Goal: Information Seeking & Learning: Learn about a topic

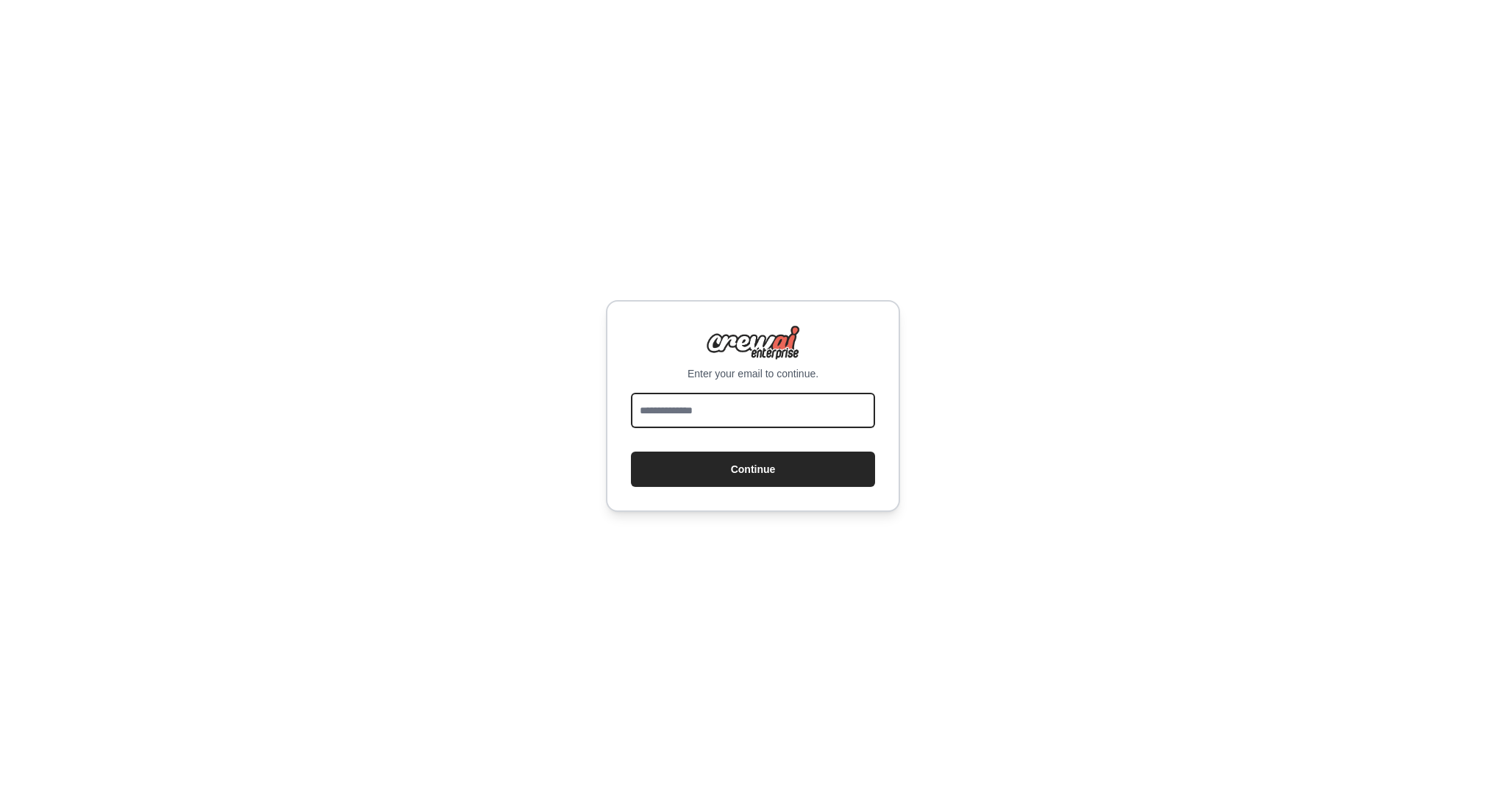
click at [729, 413] on input "email" at bounding box center [752, 410] width 244 height 35
type input "**********"
click at [772, 469] on button "Continue" at bounding box center [752, 469] width 244 height 35
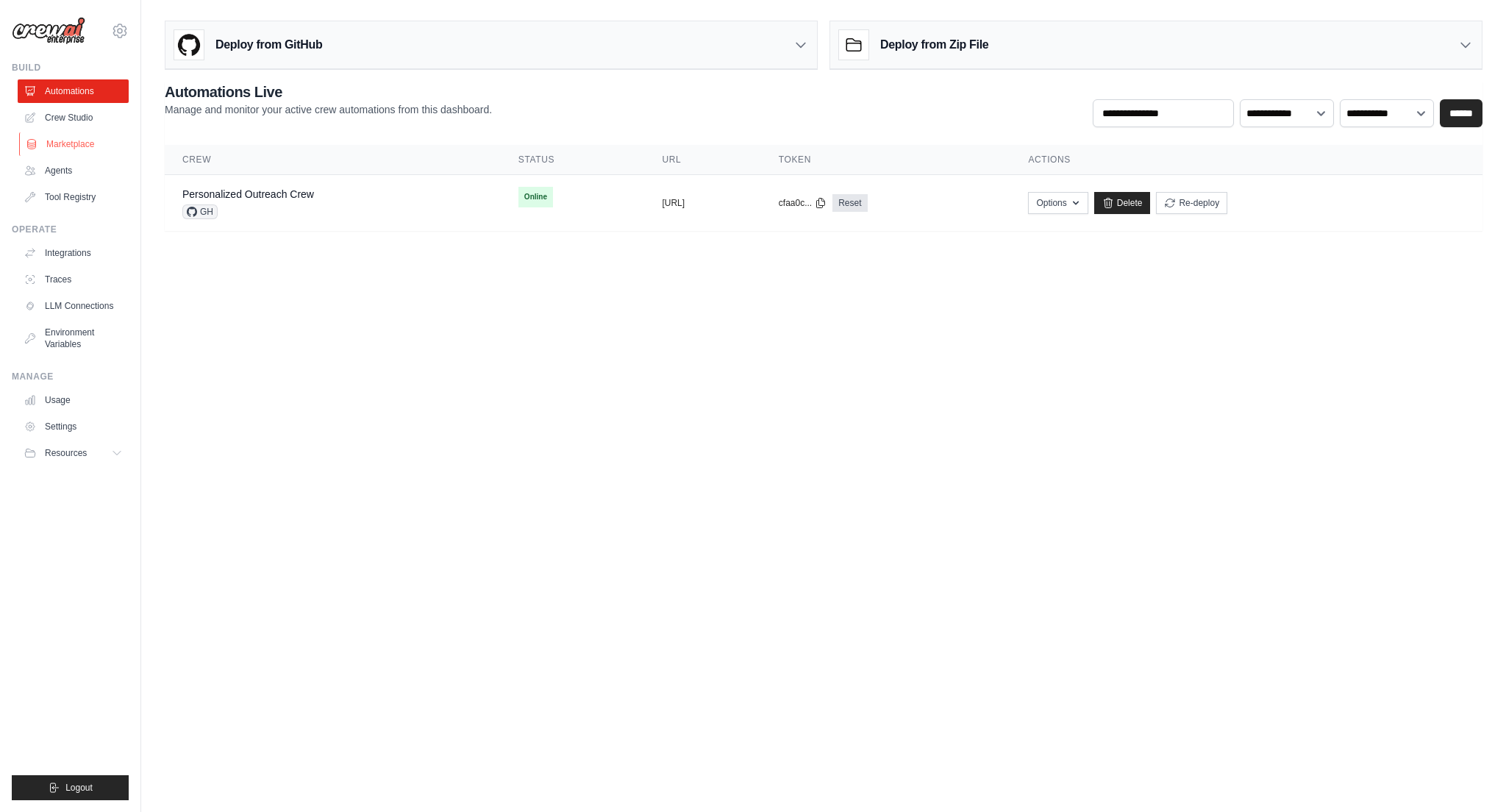
click at [76, 142] on link "Marketplace" at bounding box center [75, 144] width 111 height 24
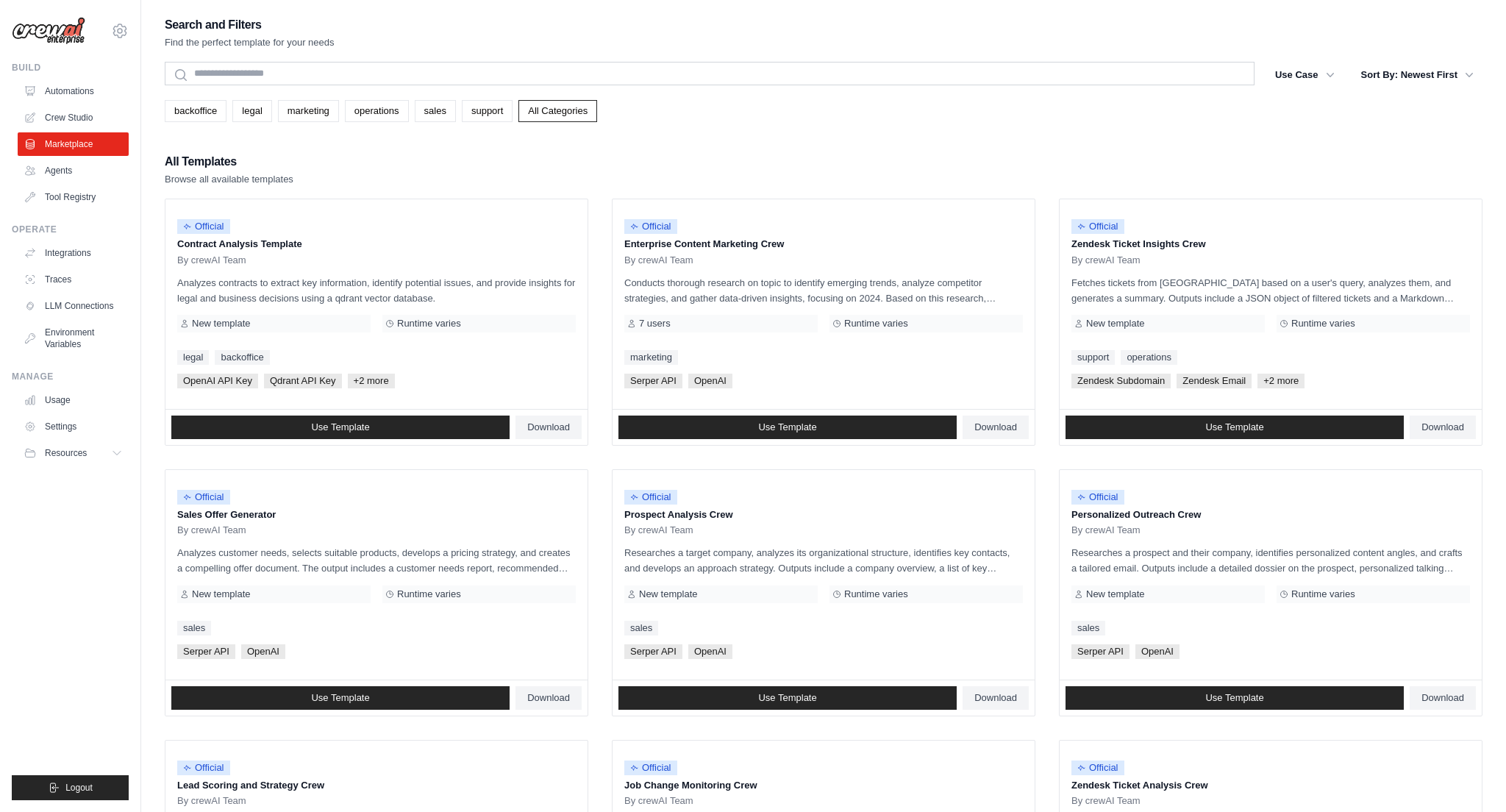
click at [688, 108] on div "backoffice legal marketing operations sales support All Categories" at bounding box center [824, 110] width 1317 height 22
click at [366, 112] on link "operations" at bounding box center [376, 110] width 64 height 22
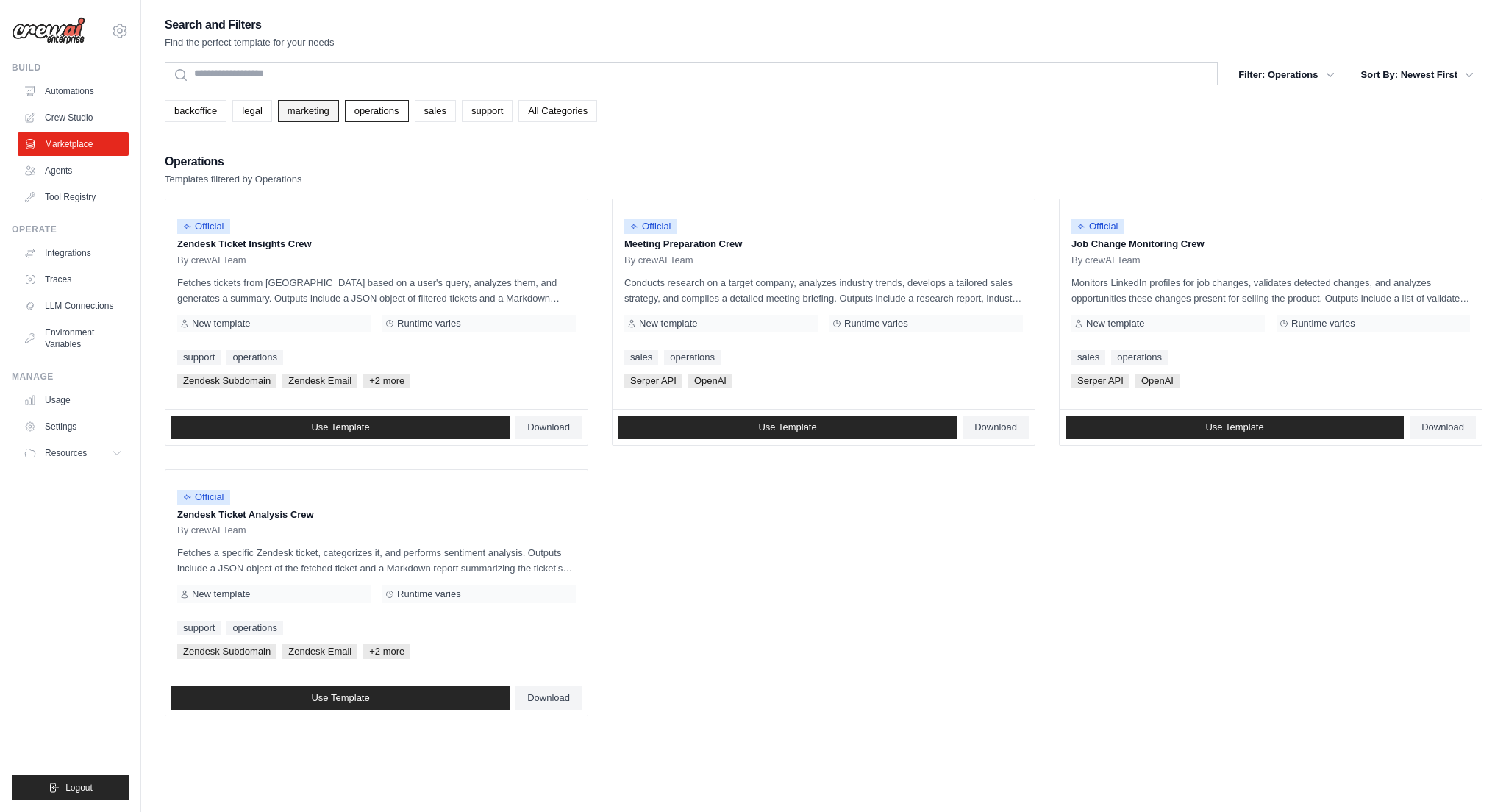
click at [325, 116] on link "marketing" at bounding box center [308, 110] width 61 height 22
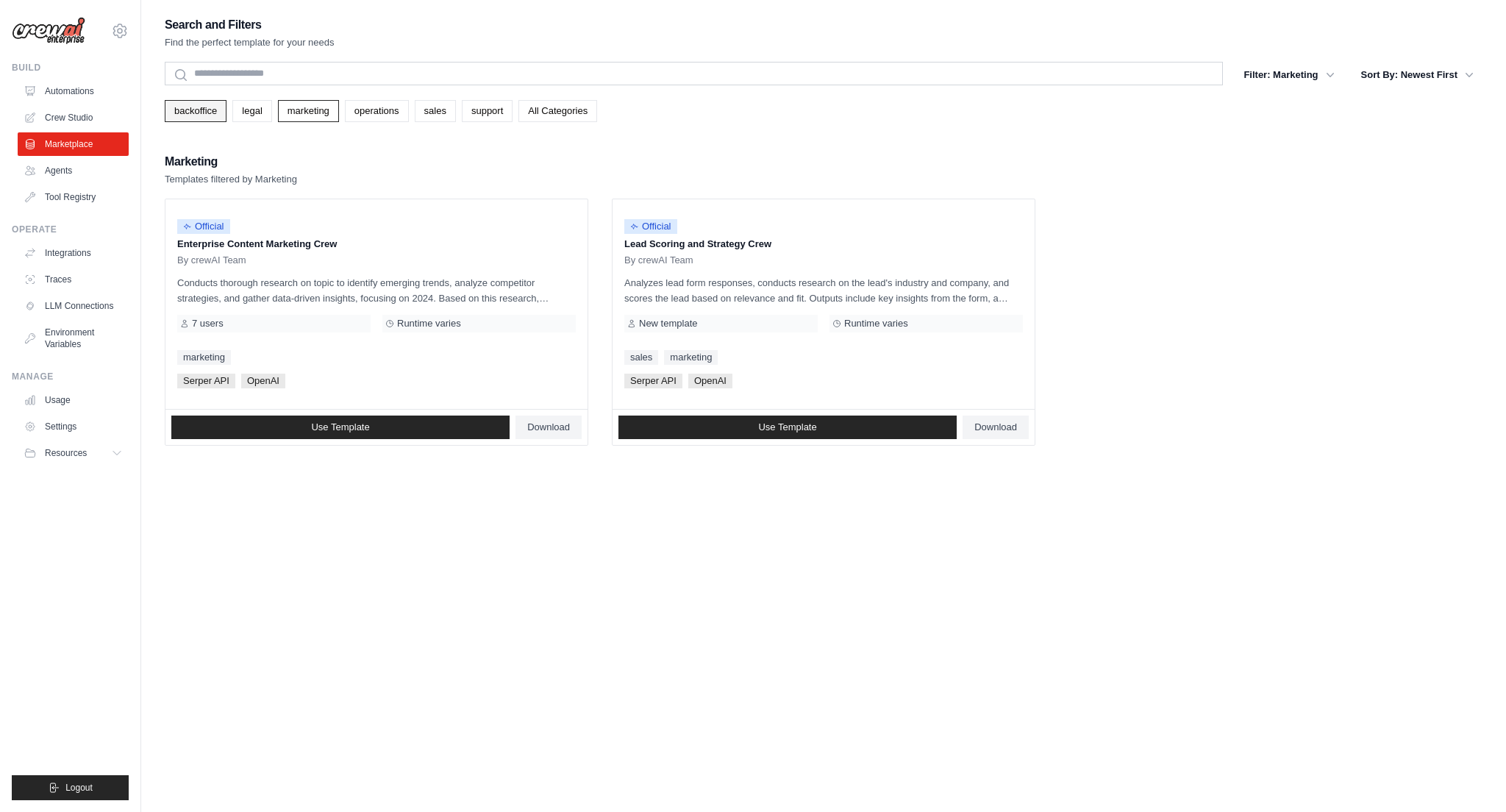
click at [207, 119] on link "backoffice" at bounding box center [196, 110] width 62 height 22
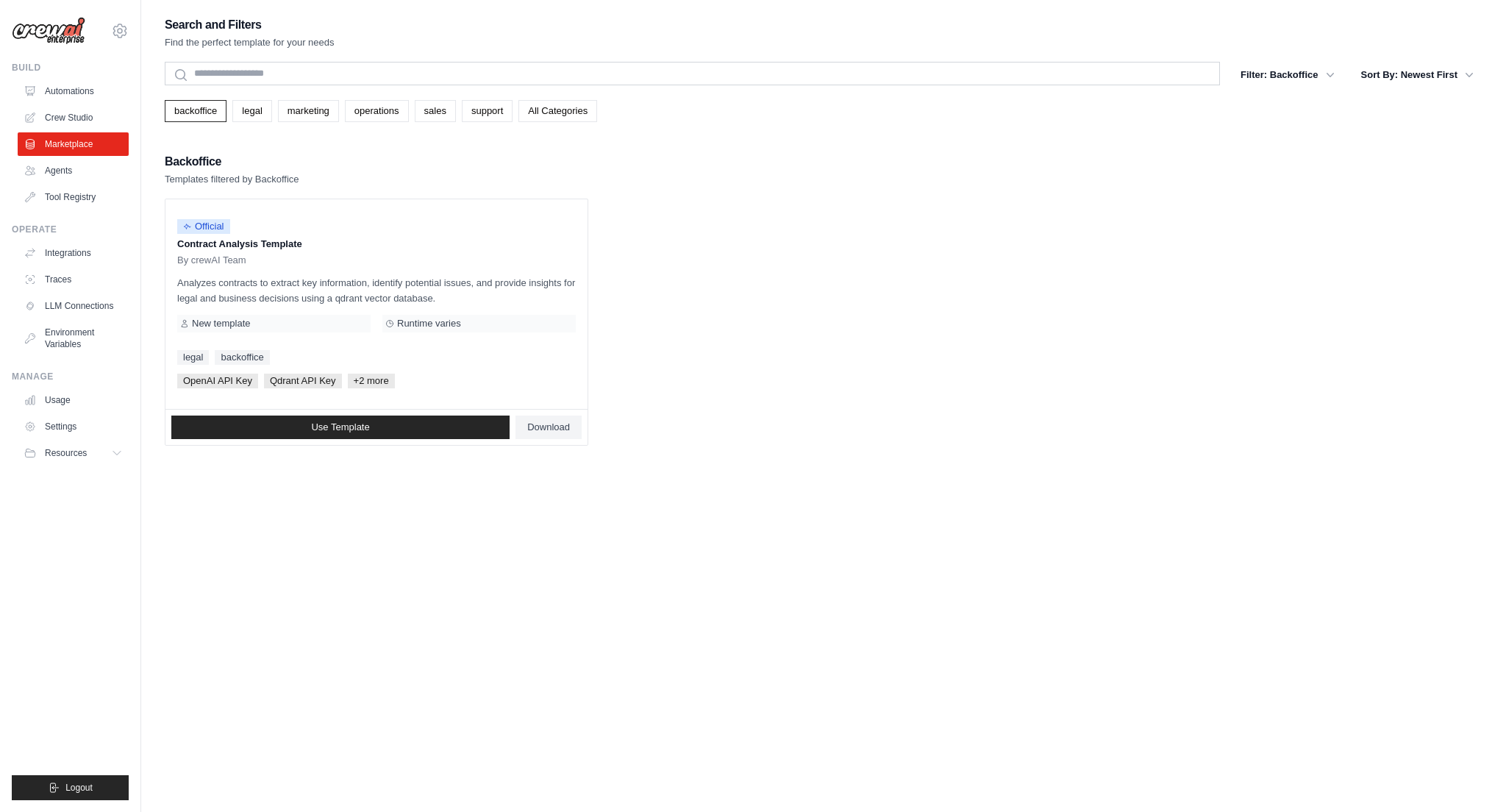
click at [425, 157] on div "Backoffice Templates filtered by Backoffice" at bounding box center [824, 169] width 1317 height 35
click at [325, 179] on div "Backoffice Templates filtered by Backoffice" at bounding box center [824, 169] width 1317 height 35
click at [308, 103] on link "marketing" at bounding box center [308, 110] width 61 height 22
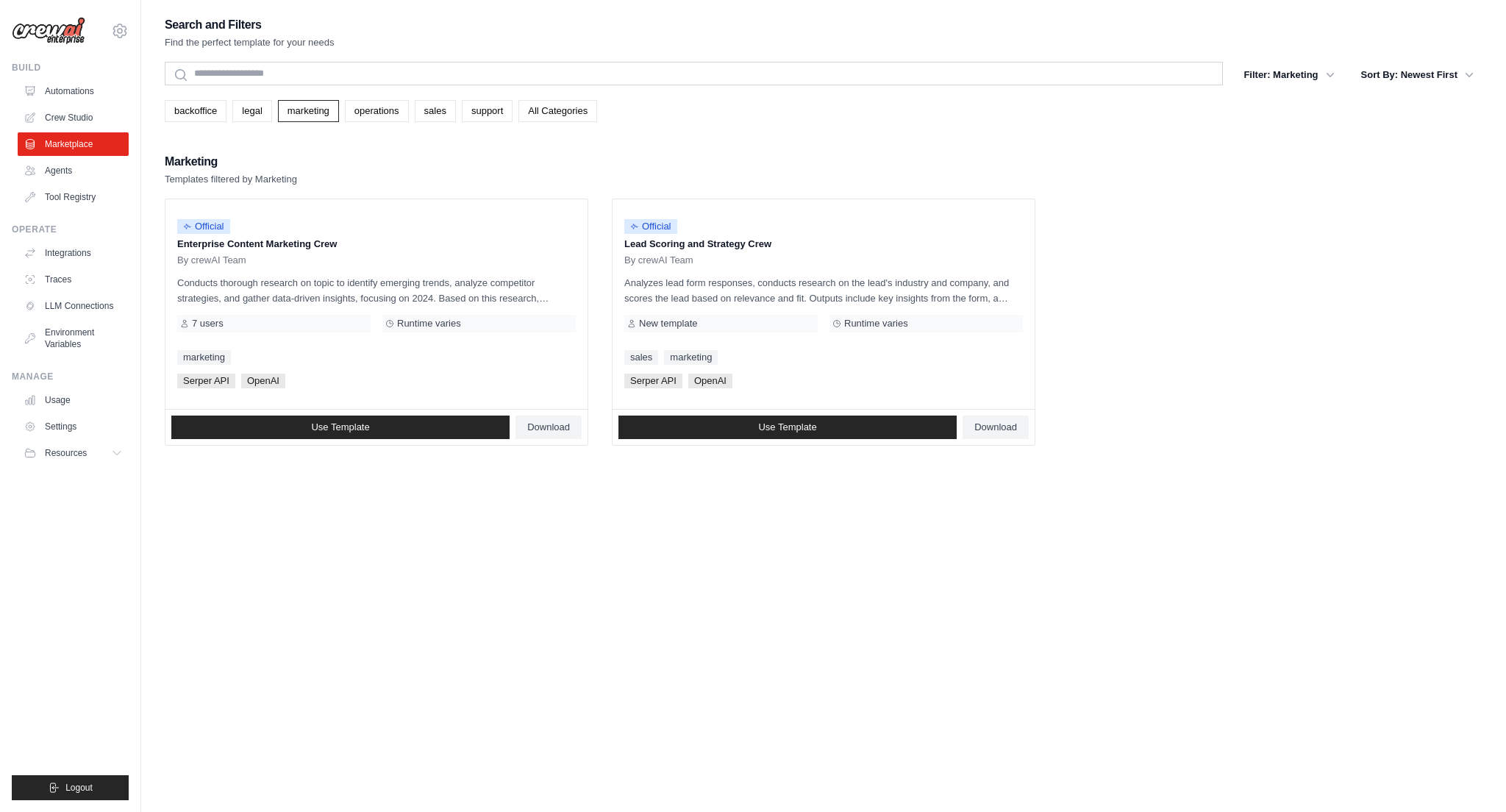
click at [422, 150] on div "Search and Filters Find the perfect template for your needs Search Filter: Mark…" at bounding box center [824, 230] width 1317 height 431
click at [383, 115] on link "operations" at bounding box center [376, 110] width 64 height 22
